Goal: Information Seeking & Learning: Check status

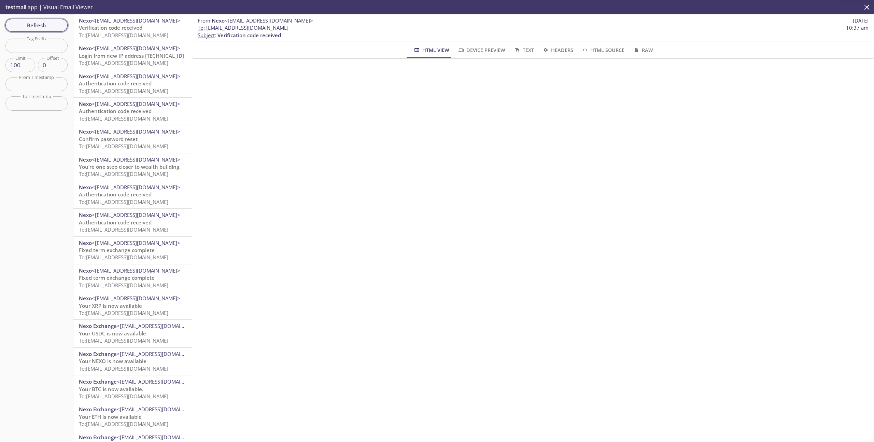
click at [45, 25] on span "Refresh" at bounding box center [36, 25] width 51 height 9
click at [151, 32] on span "To: [EMAIL_ADDRESS][DOMAIN_NAME]" at bounding box center [123, 35] width 89 height 7
click at [42, 23] on span "Refresh" at bounding box center [36, 25] width 51 height 9
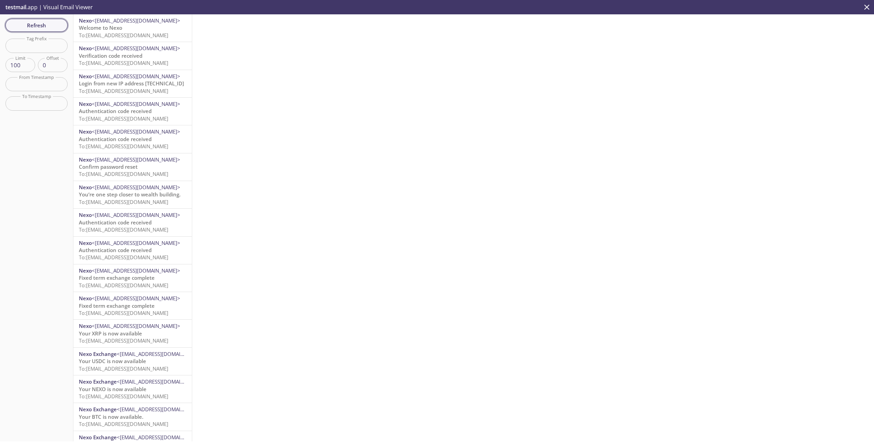
click at [48, 27] on span "Refresh" at bounding box center [36, 25] width 51 height 9
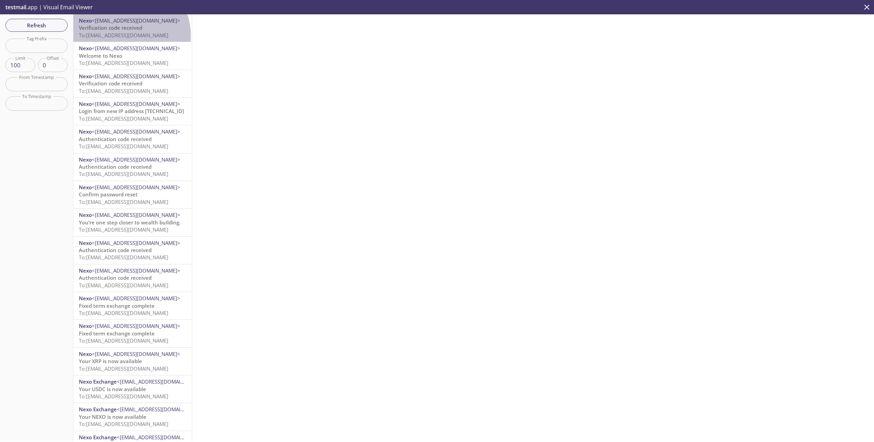
click at [123, 36] on span "To: [EMAIL_ADDRESS][DOMAIN_NAME]" at bounding box center [123, 35] width 89 height 7
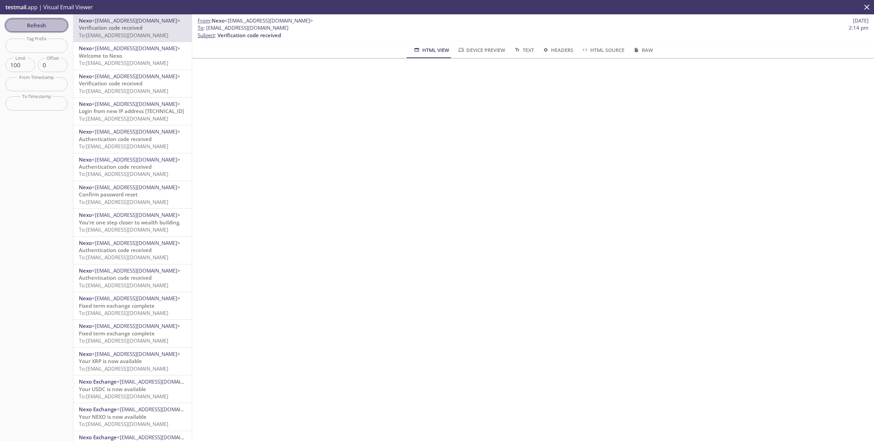
click at [41, 23] on span "Refresh" at bounding box center [36, 25] width 51 height 9
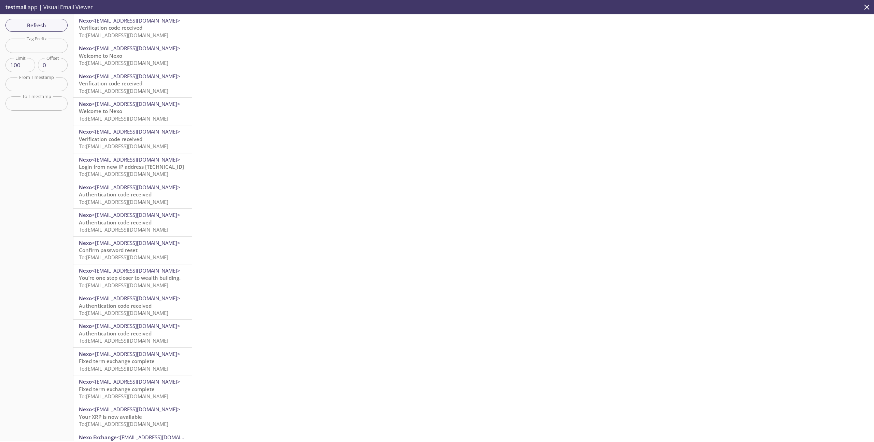
click at [116, 30] on span "Verification code received" at bounding box center [110, 27] width 63 height 7
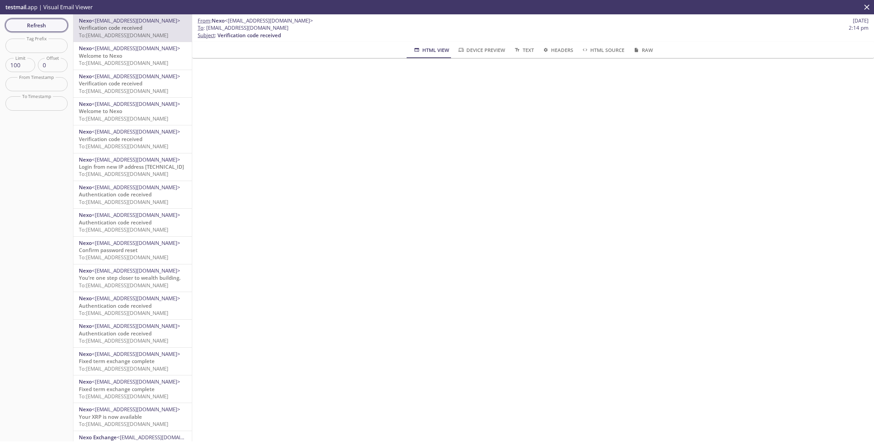
click at [38, 27] on span "Refresh" at bounding box center [36, 25] width 51 height 9
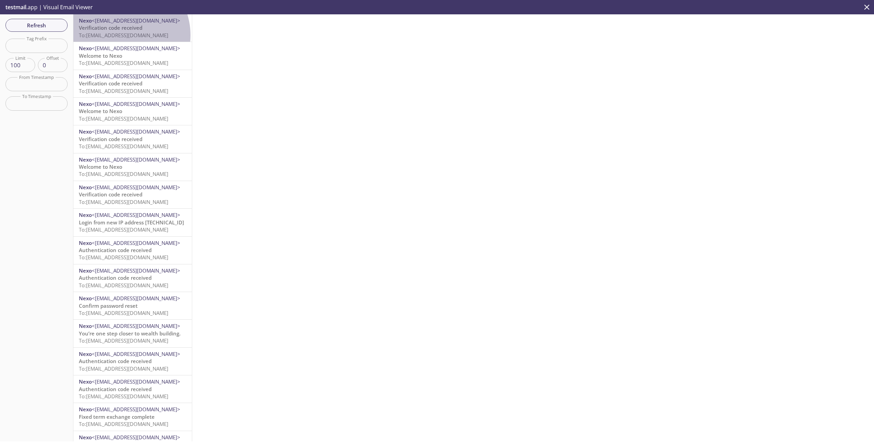
click at [121, 35] on span "To: [EMAIL_ADDRESS][DOMAIN_NAME]" at bounding box center [123, 35] width 89 height 7
